Goal: Information Seeking & Learning: Learn about a topic

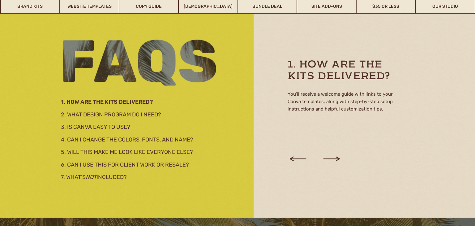
scroll to position [1069, 0]
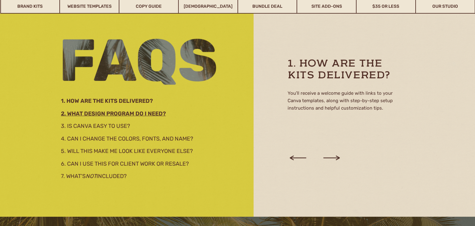
click at [135, 114] on h3 "2. What design program do I need?" at bounding box center [128, 112] width 134 height 7
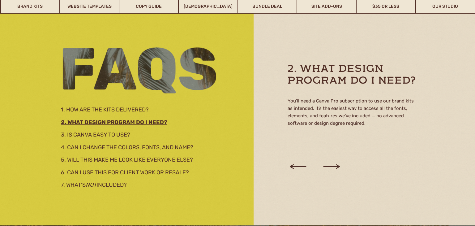
scroll to position [1060, 0]
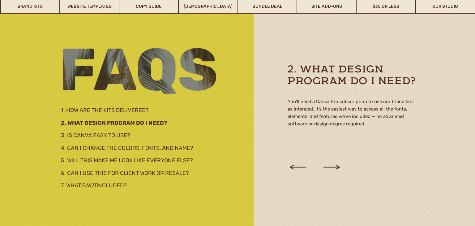
click at [126, 138] on div at bounding box center [237, 113] width 475 height 226
click at [122, 137] on h2 "3. Is Canva easy to use?" at bounding box center [136, 134] width 150 height 7
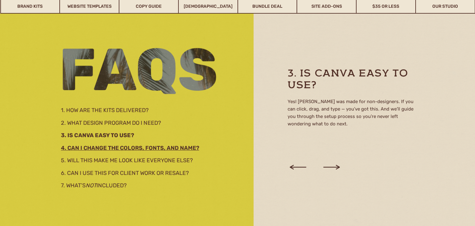
click at [160, 147] on h2 "4. Can I change the colors, fonts, and name?" at bounding box center [134, 146] width 146 height 7
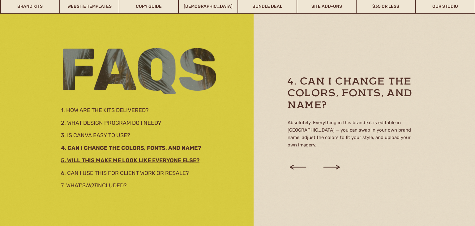
click at [176, 161] on h2 "5. Will this make me look like everyone else?" at bounding box center [136, 159] width 151 height 7
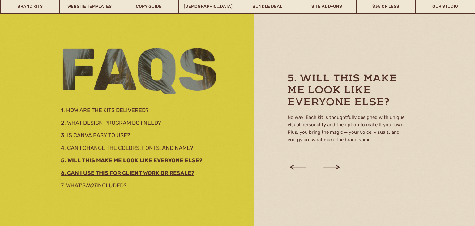
click at [161, 175] on h3 "6. Can I use this for client work or resale?" at bounding box center [136, 171] width 151 height 7
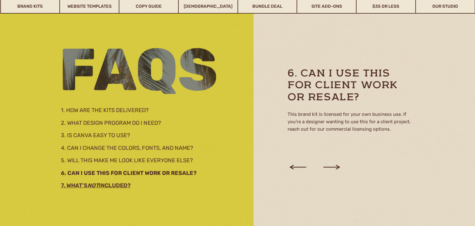
click at [129, 187] on h3 "7. What’s not included?" at bounding box center [128, 184] width 134 height 7
click at [106, 185] on h3 "7. What’s not included?" at bounding box center [128, 184] width 134 height 7
click at [117, 187] on h3 "7. What’s not included?" at bounding box center [128, 184] width 134 height 7
click at [120, 183] on h3 "7. What’s not included?" at bounding box center [128, 184] width 134 height 7
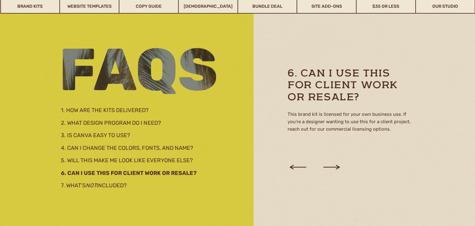
click at [329, 168] on icon at bounding box center [331, 166] width 21 height 23
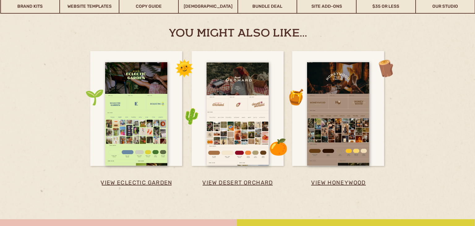
scroll to position [1523, 0]
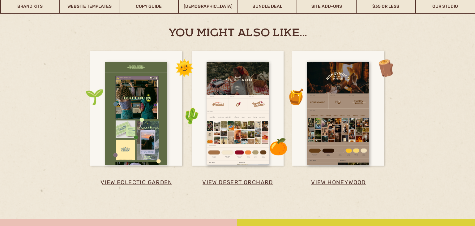
click at [156, 126] on div at bounding box center [136, 113] width 62 height 103
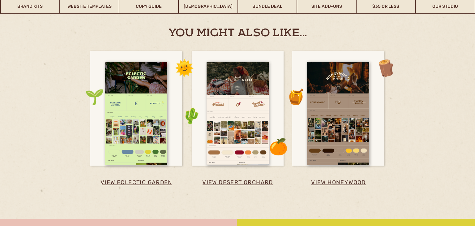
click at [125, 185] on line at bounding box center [137, 185] width 70 height 0
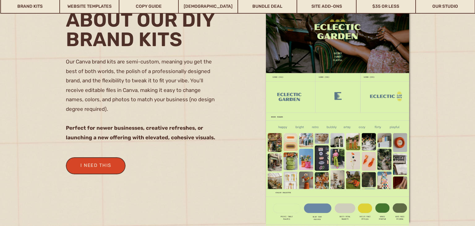
scroll to position [542, 0]
